Goal: Check status: Check status

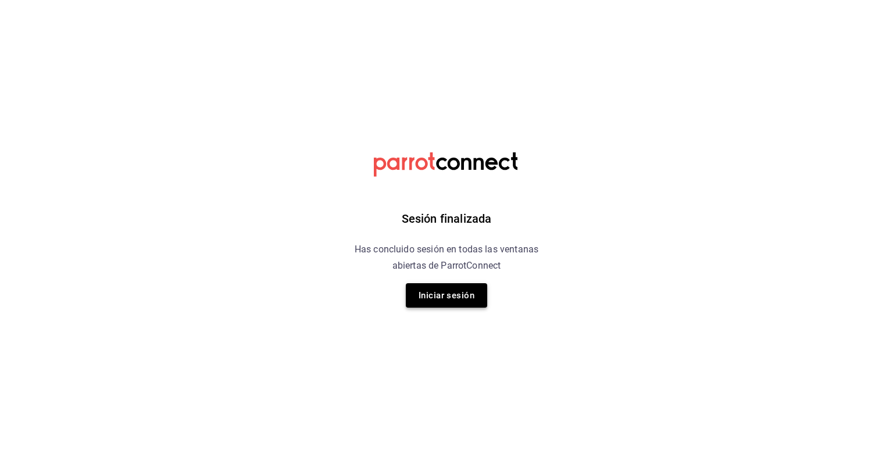
click at [466, 302] on button "Iniciar sesión" at bounding box center [446, 295] width 81 height 24
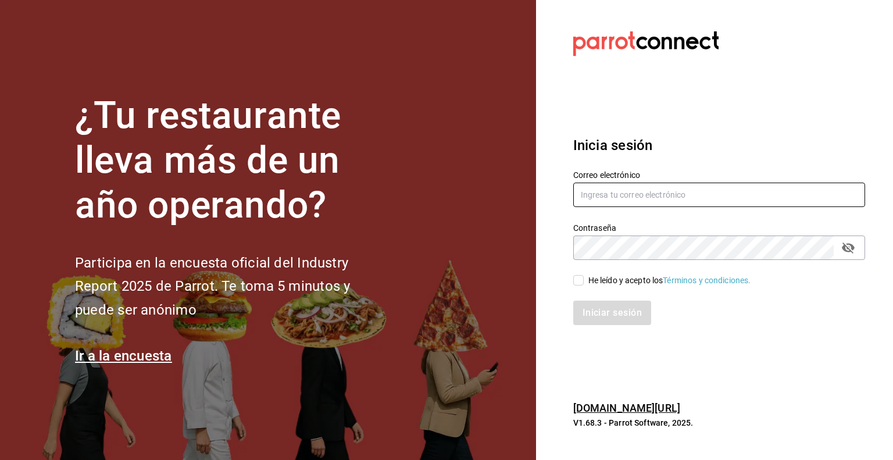
click at [619, 201] on input "text" at bounding box center [719, 195] width 292 height 24
type input "[PERSON_NAME][EMAIL_ADDRESS][DOMAIN_NAME]"
click at [579, 286] on input "He leído y acepto los Términos y condiciones." at bounding box center [578, 280] width 10 height 10
checkbox input "true"
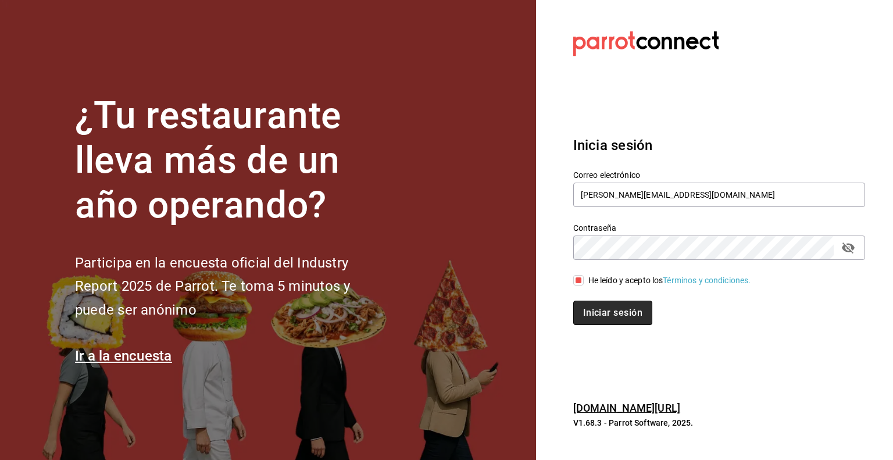
click at [591, 304] on button "Iniciar sesión" at bounding box center [612, 313] width 79 height 24
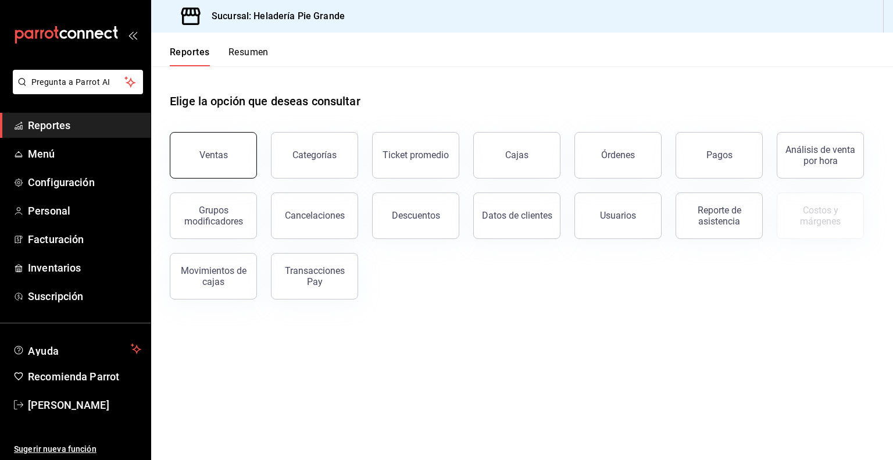
click at [201, 147] on button "Ventas" at bounding box center [213, 155] width 87 height 47
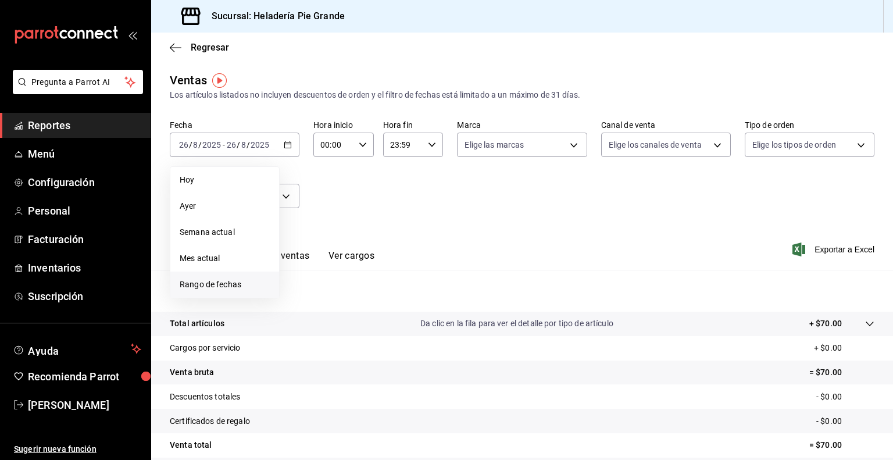
click at [219, 287] on span "Rango de fechas" at bounding box center [225, 285] width 90 height 12
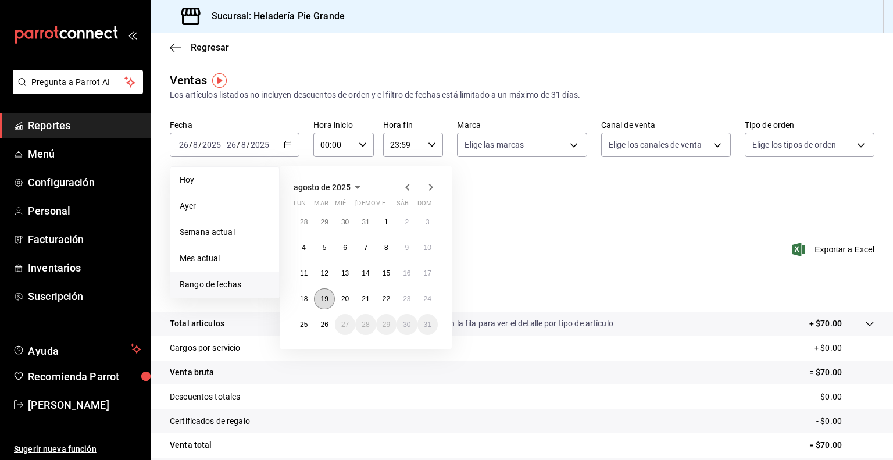
click at [326, 297] on abbr "19" at bounding box center [324, 299] width 8 height 8
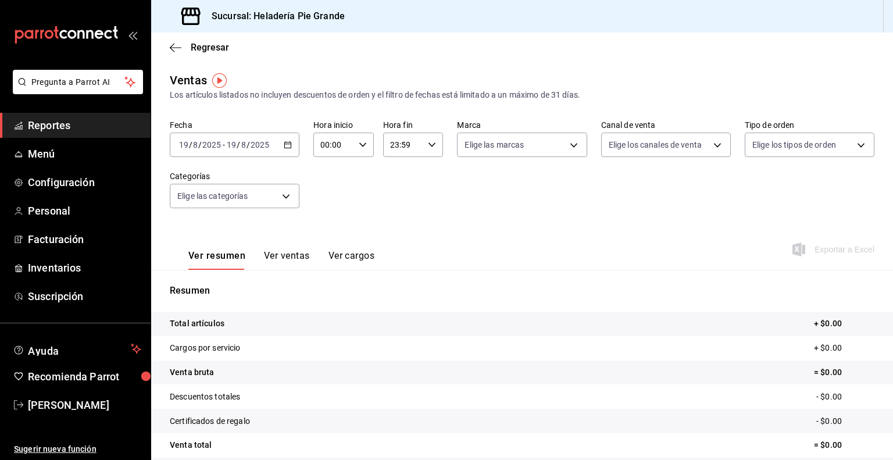
click at [254, 147] on input "2025" at bounding box center [260, 144] width 20 height 9
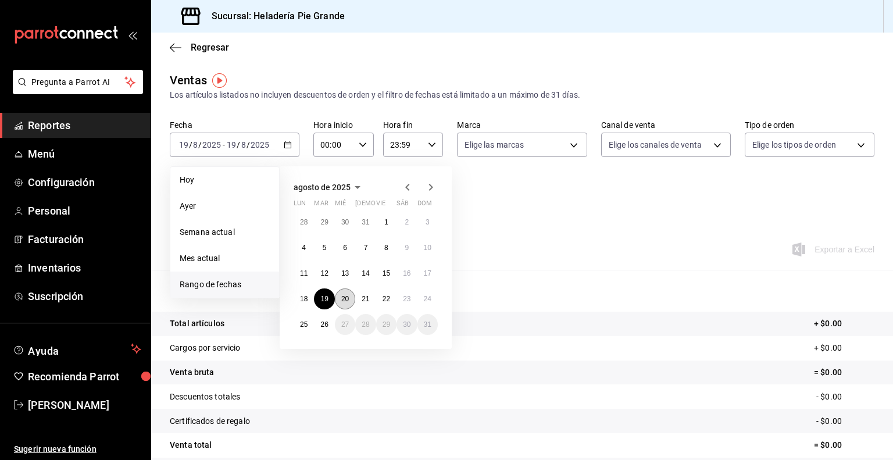
click at [345, 302] on button "20" at bounding box center [345, 298] width 20 height 21
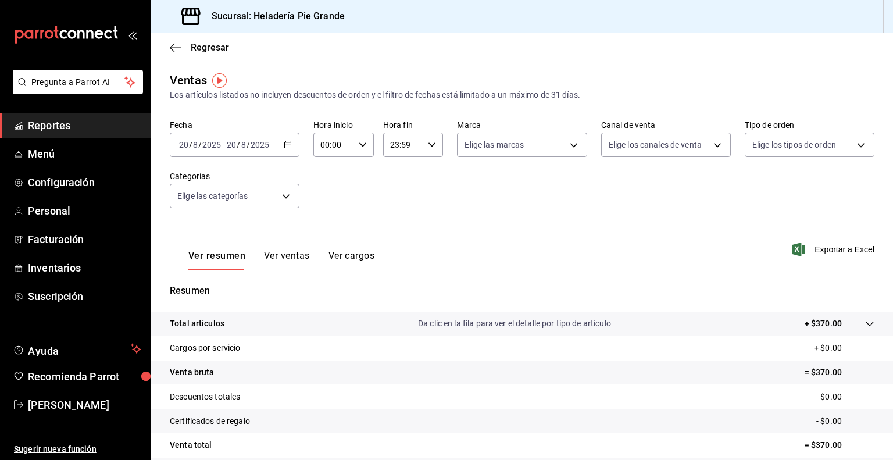
click at [288, 153] on div "2025-08-20 20 / 8 / 2025 - 2025-08-20 20 / 8 / 2025" at bounding box center [235, 145] width 130 height 24
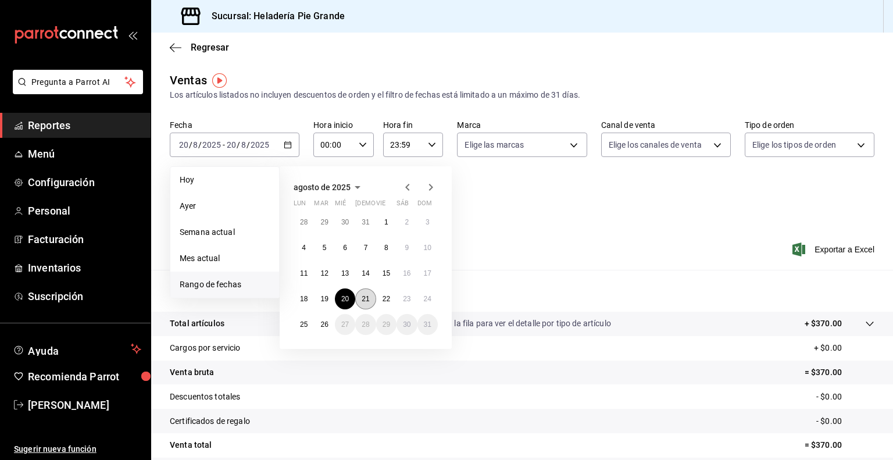
click at [369, 301] on abbr "21" at bounding box center [366, 299] width 8 height 8
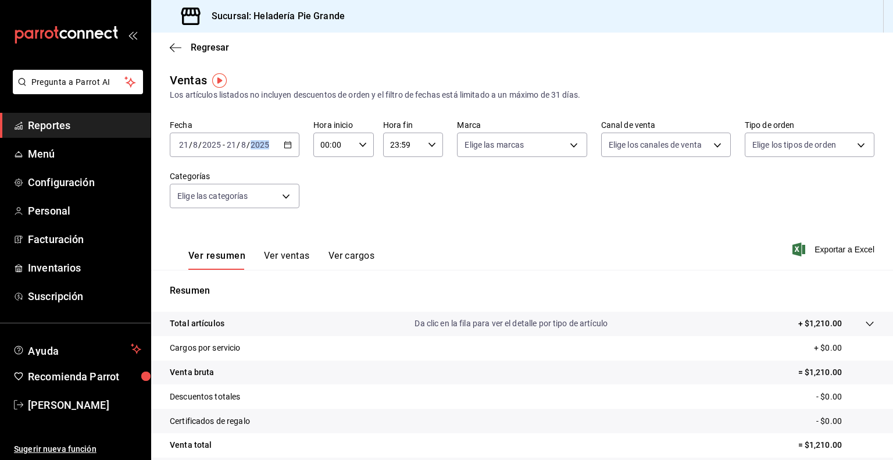
click at [303, 145] on div "Fecha 2025-08-21 21 / 8 / 2025 - 2025-08-21 21 / 8 / 2025 Hora inicio 00:00 Hor…" at bounding box center [522, 171] width 705 height 102
click at [291, 145] on div "2025-08-21 21 / 8 / 2025 - 2025-08-21 21 / 8 / 2025" at bounding box center [235, 145] width 130 height 24
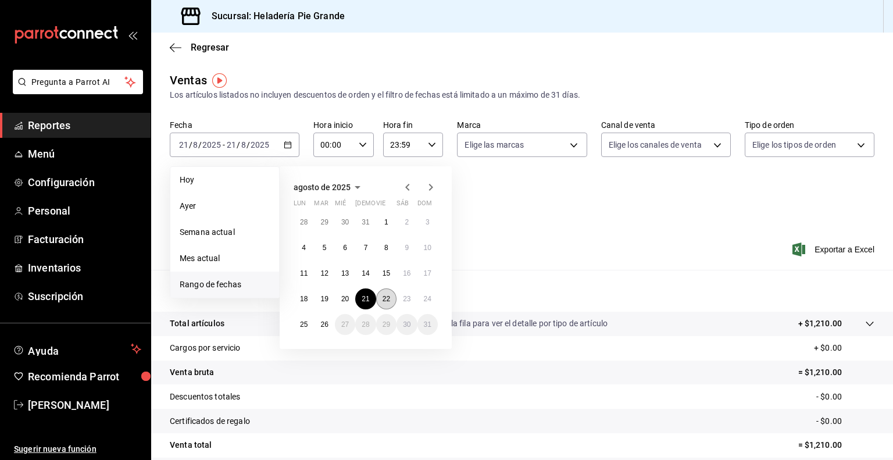
click at [387, 304] on button "22" at bounding box center [386, 298] width 20 height 21
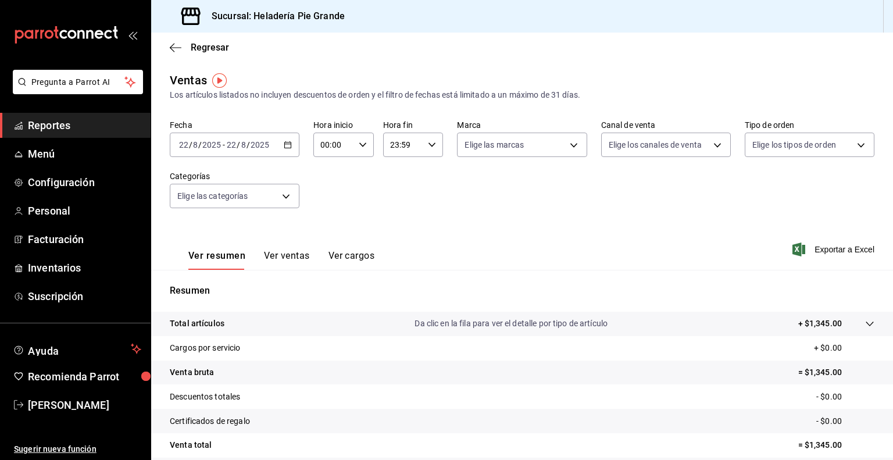
click at [300, 144] on div "Fecha 2025-08-22 22 / 8 / 2025 - 2025-08-22 22 / 8 / 2025 Hora inicio 00:00 Hor…" at bounding box center [522, 171] width 705 height 102
click at [288, 148] on \(Stroke\) "button" at bounding box center [287, 145] width 7 height 6
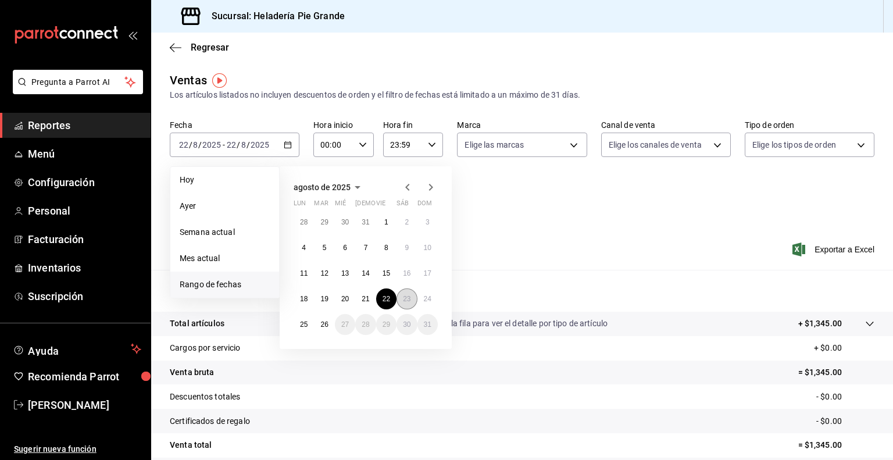
click at [411, 301] on button "23" at bounding box center [407, 298] width 20 height 21
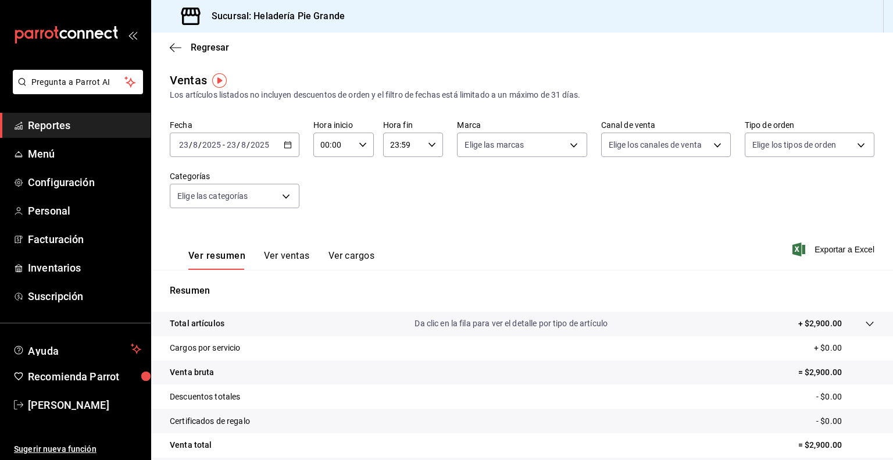
click at [287, 149] on div "2025-08-23 23 / 8 / 2025 - 2025-08-23 23 / 8 / 2025" at bounding box center [235, 145] width 130 height 24
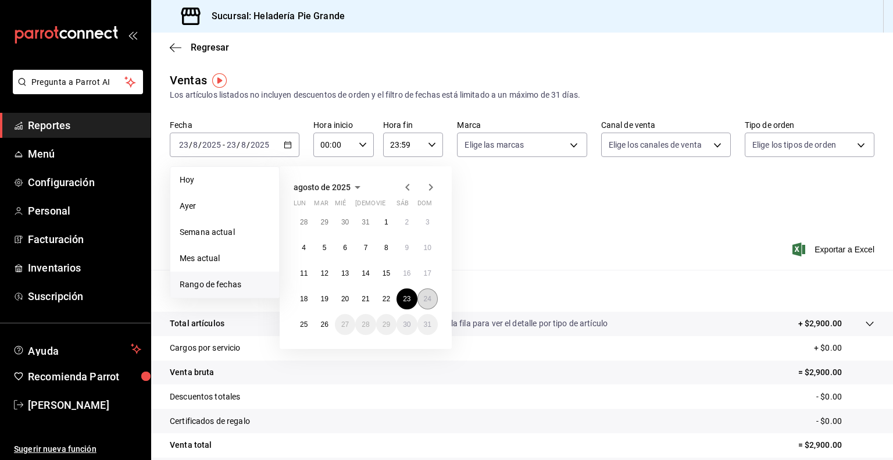
click at [436, 304] on button "24" at bounding box center [428, 298] width 20 height 21
click at [429, 302] on abbr "24" at bounding box center [428, 299] width 8 height 8
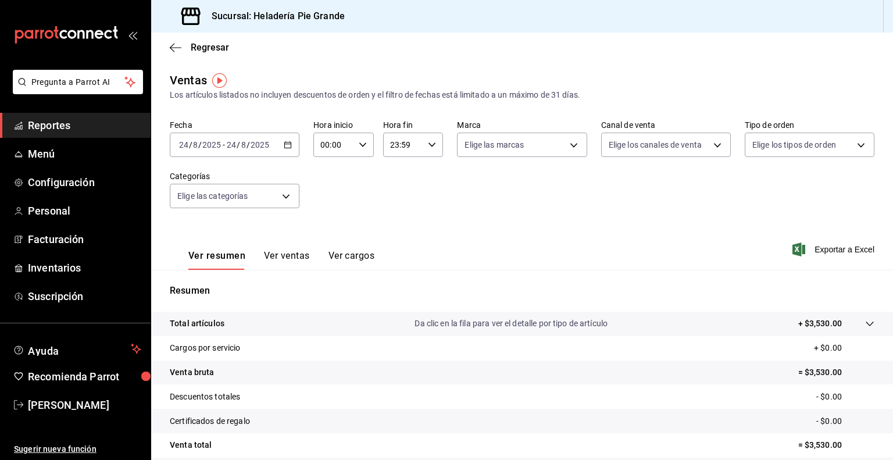
click at [286, 152] on div "2025-08-24 24 / 8 / 2025 - 2025-08-24 24 / 8 / 2025" at bounding box center [235, 145] width 130 height 24
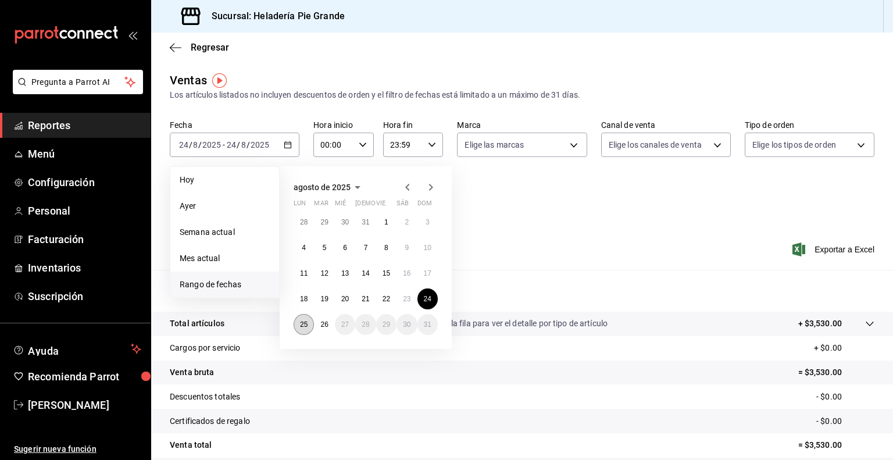
click at [297, 327] on button "25" at bounding box center [304, 324] width 20 height 21
